Goal: Task Accomplishment & Management: Manage account settings

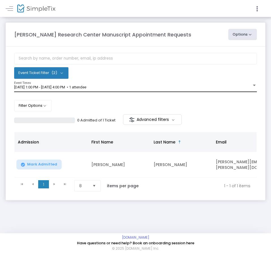
click at [80, 87] on span "[DATE] 1:00 PM - [DATE] 4:00 PM • 1 attendee" at bounding box center [50, 87] width 72 height 4
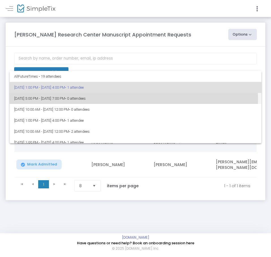
click at [85, 99] on span "[DATE] 5:00 PM - [DATE] 7:00 PM • 0 attendees" at bounding box center [135, 98] width 242 height 11
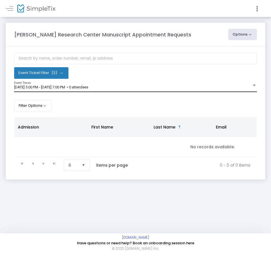
click at [77, 82] on div "[DATE] 5:00 PM - [DATE] 7:00 PM • 0 attendees Event Times" at bounding box center [135, 87] width 242 height 11
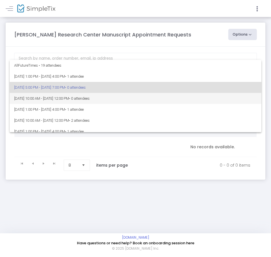
click at [84, 96] on span "[DATE] 10:00 AM - [DATE] 12:00 PM • 0 attendees" at bounding box center [135, 98] width 242 height 11
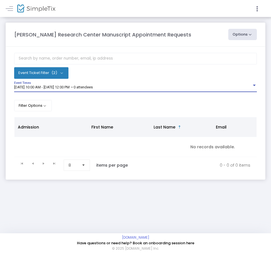
click at [80, 86] on span "[DATE] 10:00 AM - [DATE] 12:00 PM • 0 attendees" at bounding box center [53, 87] width 79 height 4
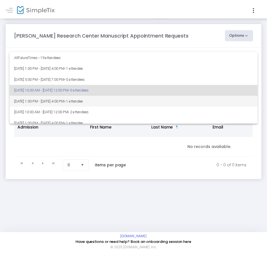
scroll to position [3, 0]
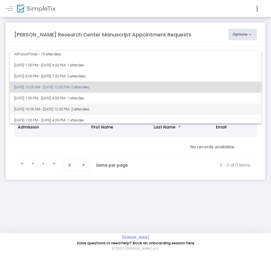
click at [93, 107] on span "[DATE] 10:00 AM - [DATE] 12:00 PM • 2 attendees" at bounding box center [135, 109] width 242 height 11
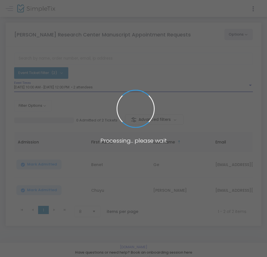
click at [87, 89] on span at bounding box center [133, 128] width 267 height 257
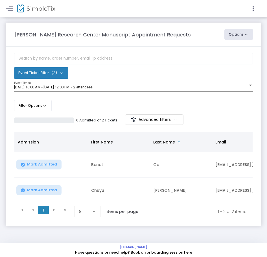
click at [97, 90] on div "[DATE] 10:00 AM - [DATE] 12:00 PM • 2 attendees Event Times" at bounding box center [133, 87] width 239 height 11
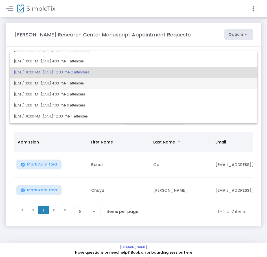
scroll to position [53, 0]
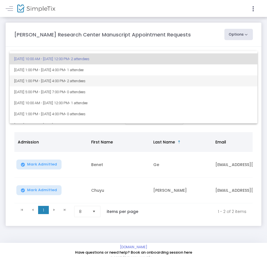
click at [94, 84] on span "[DATE] 1:00 PM - [DATE] 4:00 PM • 2 attendees" at bounding box center [133, 80] width 239 height 11
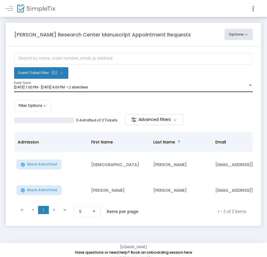
click at [84, 91] on div "[DATE] 1:00 PM - [DATE] 4:00 PM • 2 attendees Event Times" at bounding box center [133, 87] width 239 height 11
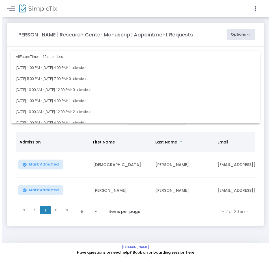
scroll to position [47, 0]
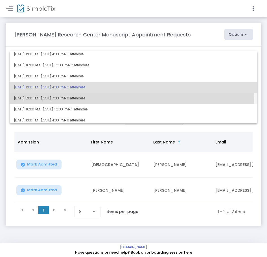
click at [89, 101] on span "[DATE] 5:00 PM - [DATE] 7:00 PM • 0 attendees" at bounding box center [133, 98] width 239 height 11
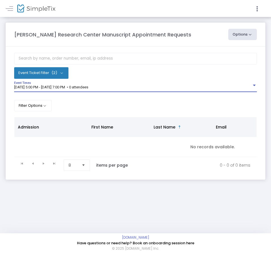
click at [88, 88] on span "[DATE] 5:00 PM - [DATE] 7:00 PM • 0 attendees" at bounding box center [51, 87] width 74 height 4
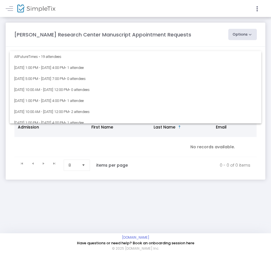
scroll to position [58, 0]
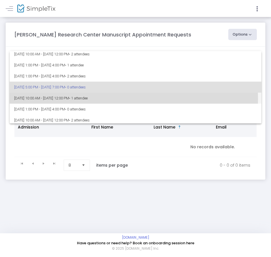
click at [88, 99] on span "• 1 attendee" at bounding box center [78, 98] width 19 height 4
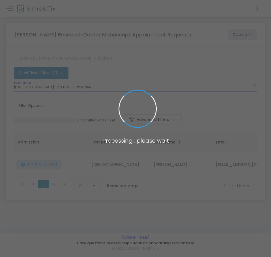
click at [91, 89] on span "[DATE] 10:00 AM - [DATE] 12:00 PM • 1 attendee" at bounding box center [52, 87] width 77 height 4
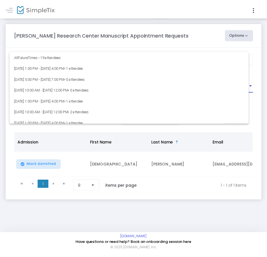
scroll to position [69, 0]
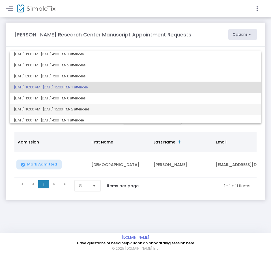
click at [90, 110] on span "• 2 attendees" at bounding box center [79, 109] width 21 height 4
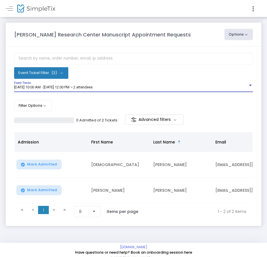
click at [98, 92] on div "[DATE] 10:00 AM - [DATE] 12:00 PM • 2 attendees Event Times" at bounding box center [133, 87] width 239 height 11
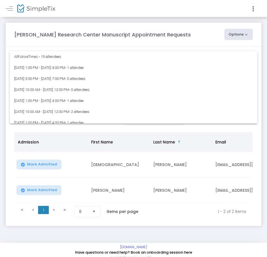
scroll to position [91, 0]
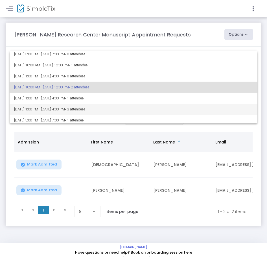
click at [86, 107] on span "• 3 attendees" at bounding box center [75, 109] width 21 height 4
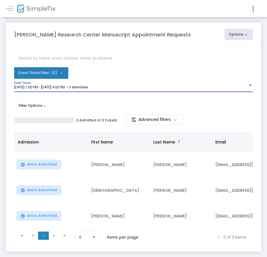
click at [88, 89] on span "[DATE] 1:00 PM - [DATE] 4:00 PM • 3 attendees" at bounding box center [51, 87] width 74 height 4
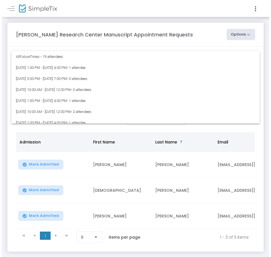
scroll to position [113, 0]
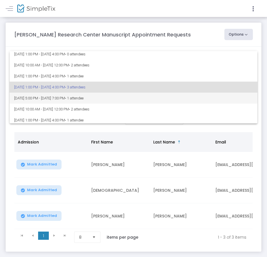
click at [84, 97] on span "• 1 attendee" at bounding box center [74, 98] width 19 height 4
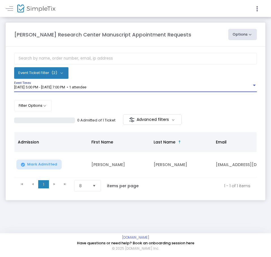
click at [86, 89] on span "[DATE] 5:00 PM - [DATE] 7:00 PM • 1 attendee" at bounding box center [50, 87] width 72 height 4
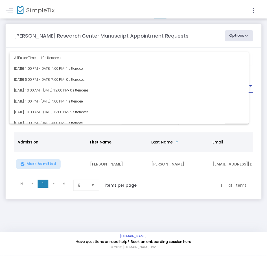
scroll to position [124, 0]
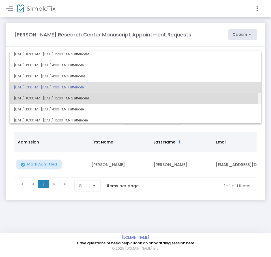
click at [90, 99] on span "• 2 attendees" at bounding box center [79, 98] width 21 height 4
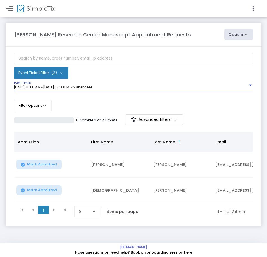
click at [104, 91] on div "[DATE] 10:00 AM - [DATE] 12:00 PM • 2 attendees Event Times" at bounding box center [133, 87] width 239 height 11
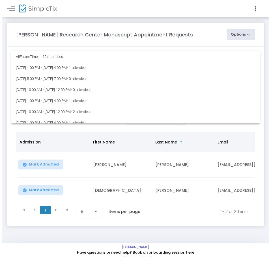
scroll to position [135, 0]
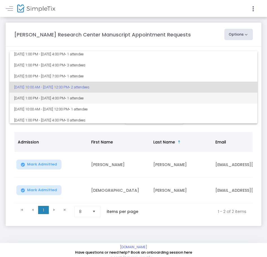
click at [112, 101] on span "[DATE] 1:00 PM - [DATE] 4:00 PM • 1 attendee" at bounding box center [133, 98] width 239 height 11
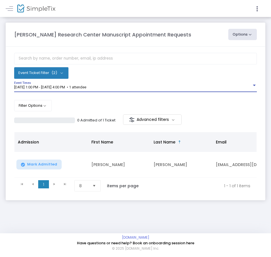
click at [86, 88] on span "[DATE] 1:00 PM - [DATE] 4:00 PM • 1 attendee" at bounding box center [50, 87] width 72 height 4
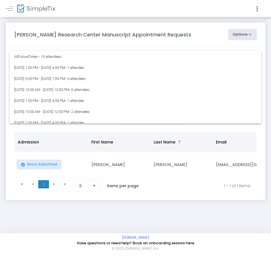
scroll to position [146, 0]
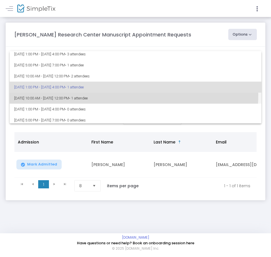
click at [104, 95] on span "[DATE] 10:00 AM - [DATE] 12:00 PM • 1 attendee" at bounding box center [135, 98] width 242 height 11
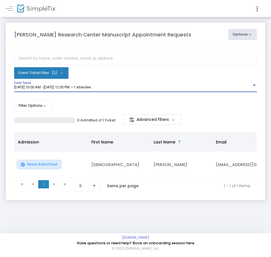
click at [91, 87] on span "[DATE] 10:00 AM - [DATE] 12:00 PM • 1 attendee" at bounding box center [52, 87] width 77 height 4
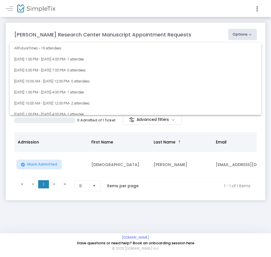
scroll to position [148, 0]
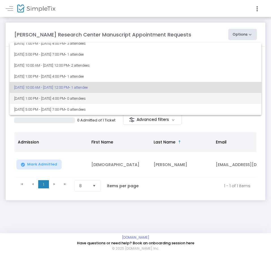
click at [86, 98] on span "• 0 attendees" at bounding box center [75, 98] width 21 height 4
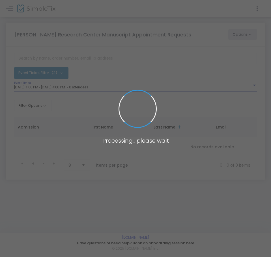
click at [105, 88] on body "Processing... please wait Box Office Sell Tickets Bookings Sell Season Pass Ven…" at bounding box center [135, 128] width 271 height 257
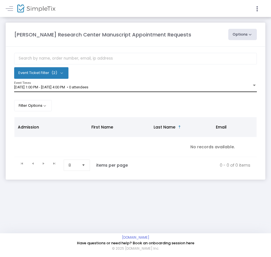
click at [106, 90] on div "[DATE] 1:00 PM - [DATE] 4:00 PM • 0 attendees Event Times" at bounding box center [135, 87] width 242 height 11
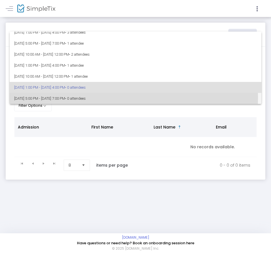
click at [86, 98] on span "• 0 attendees" at bounding box center [75, 98] width 21 height 4
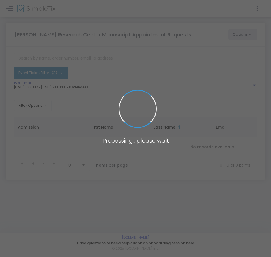
click at [90, 89] on span at bounding box center [135, 128] width 271 height 257
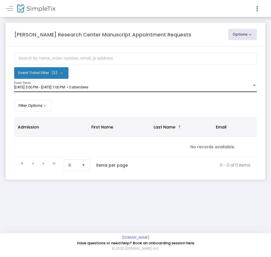
click at [88, 89] on span "[DATE] 5:00 PM - [DATE] 7:00 PM • 0 attendees" at bounding box center [51, 87] width 74 height 4
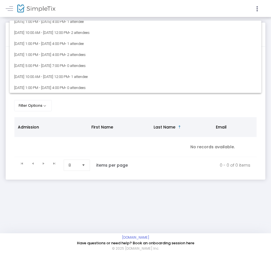
scroll to position [0, 0]
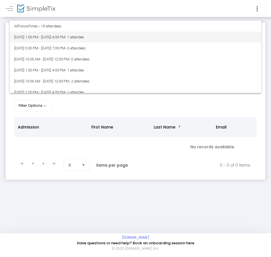
click at [84, 39] on span "• 1 attendee" at bounding box center [74, 37] width 19 height 4
